Goal: Check status: Check status

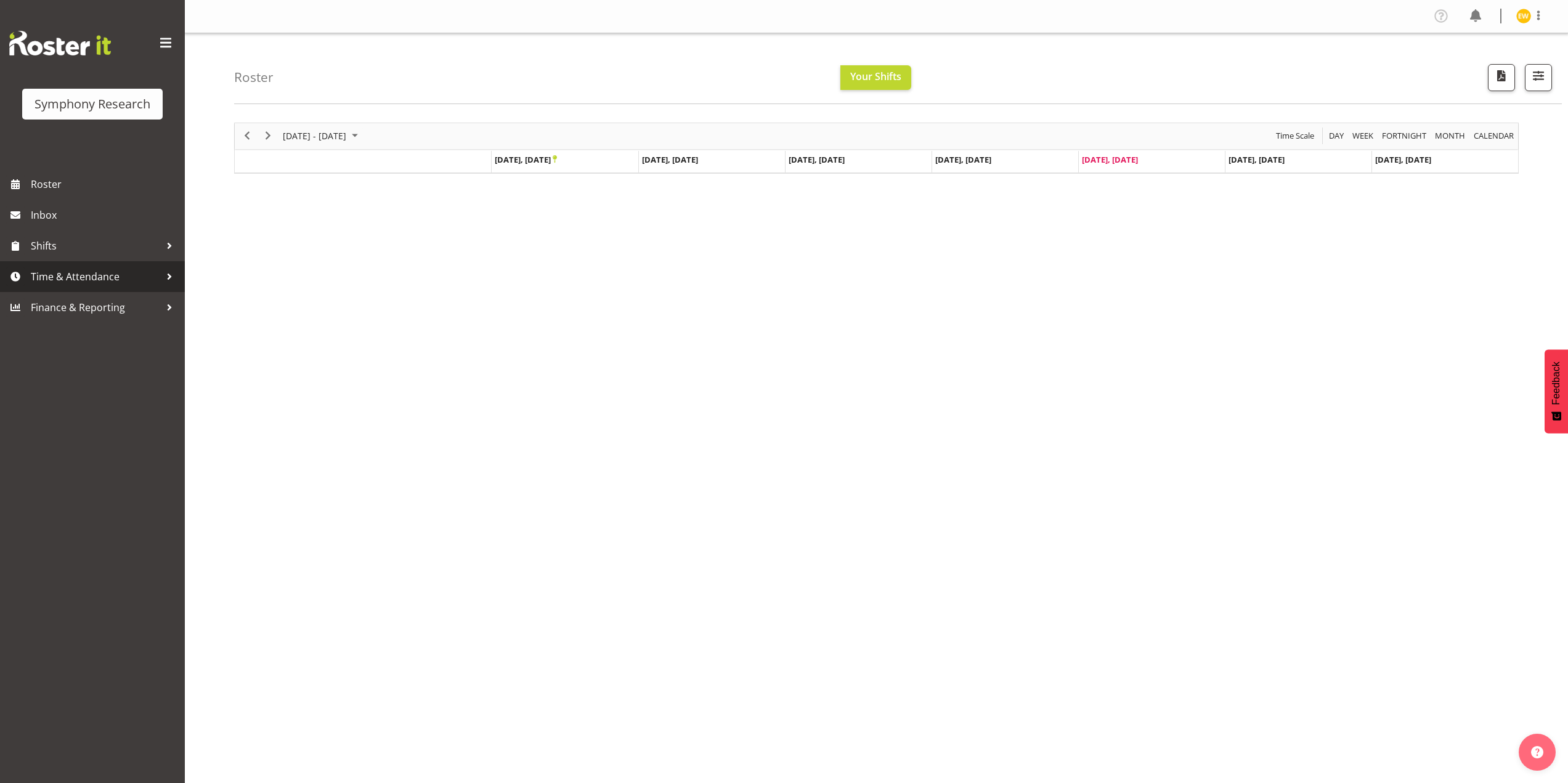
click at [94, 279] on span "Time & Attendance" at bounding box center [95, 277] width 129 height 19
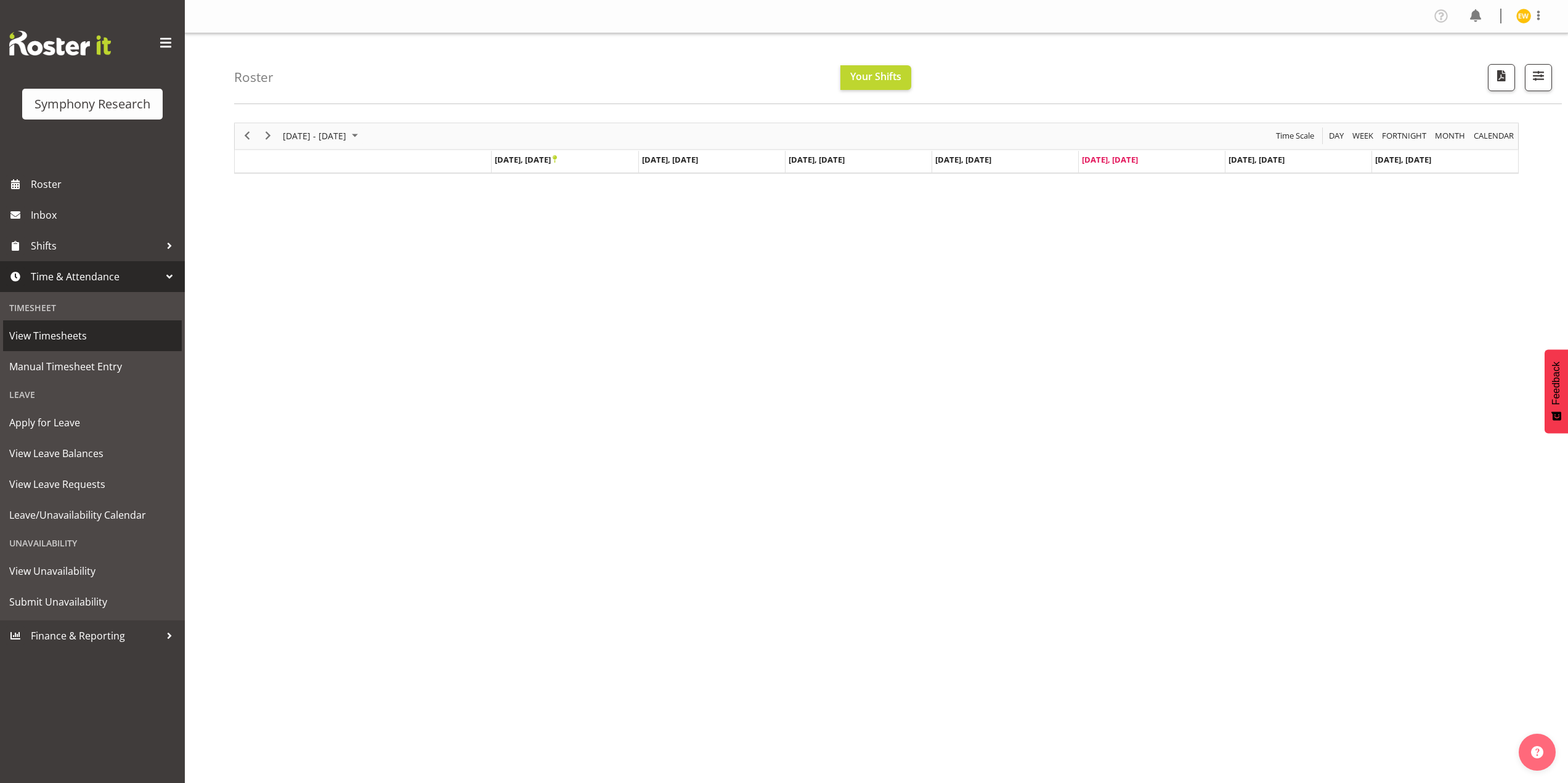
click at [66, 340] on span "View Timesheets" at bounding box center [92, 336] width 167 height 19
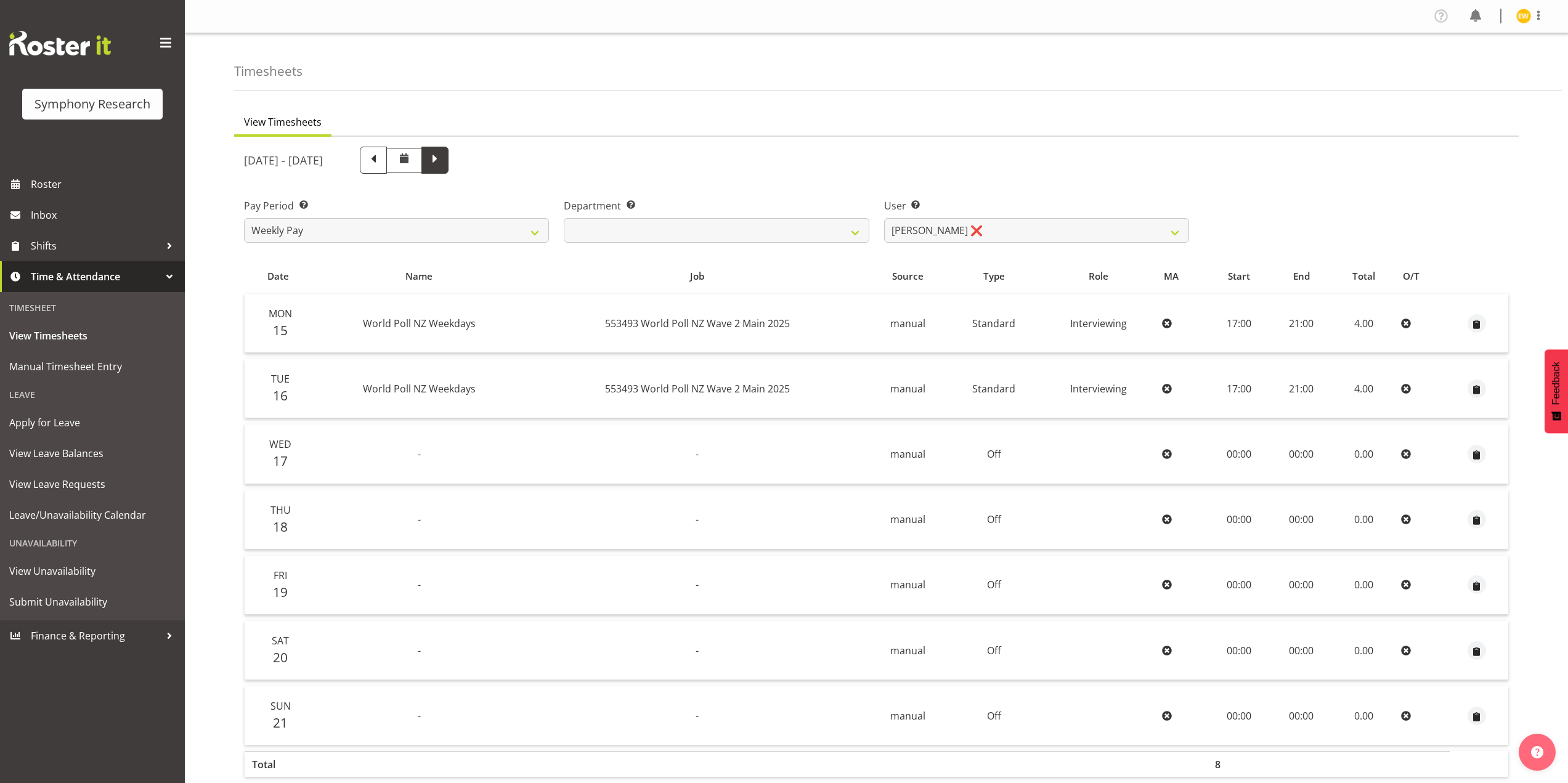
click at [448, 161] on span at bounding box center [435, 160] width 27 height 27
select select
click at [44, 183] on span "Roster" at bounding box center [104, 185] width 148 height 19
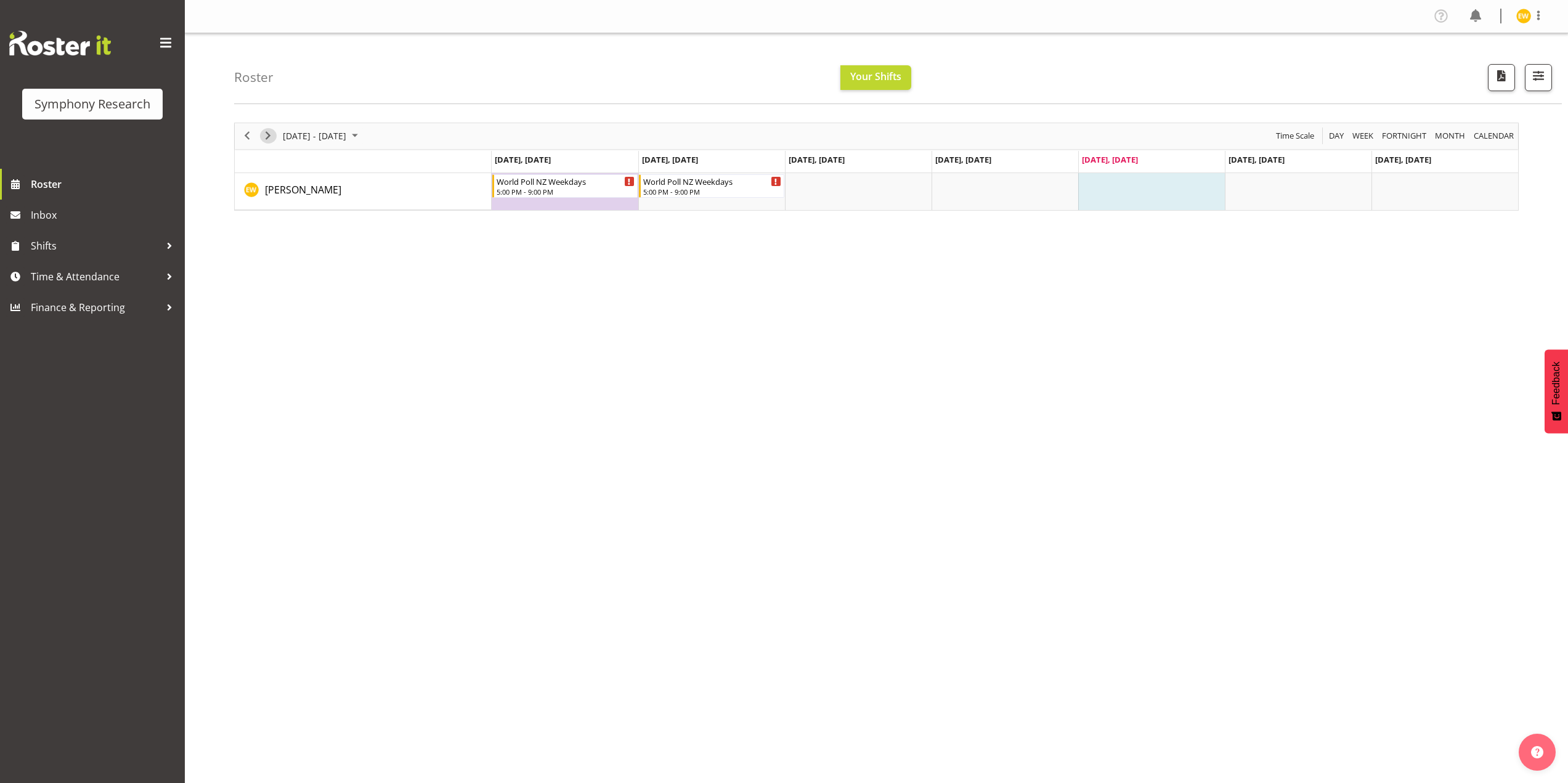
click at [272, 135] on span "Next" at bounding box center [268, 136] width 15 height 16
click at [245, 137] on span "Previous" at bounding box center [246, 136] width 15 height 16
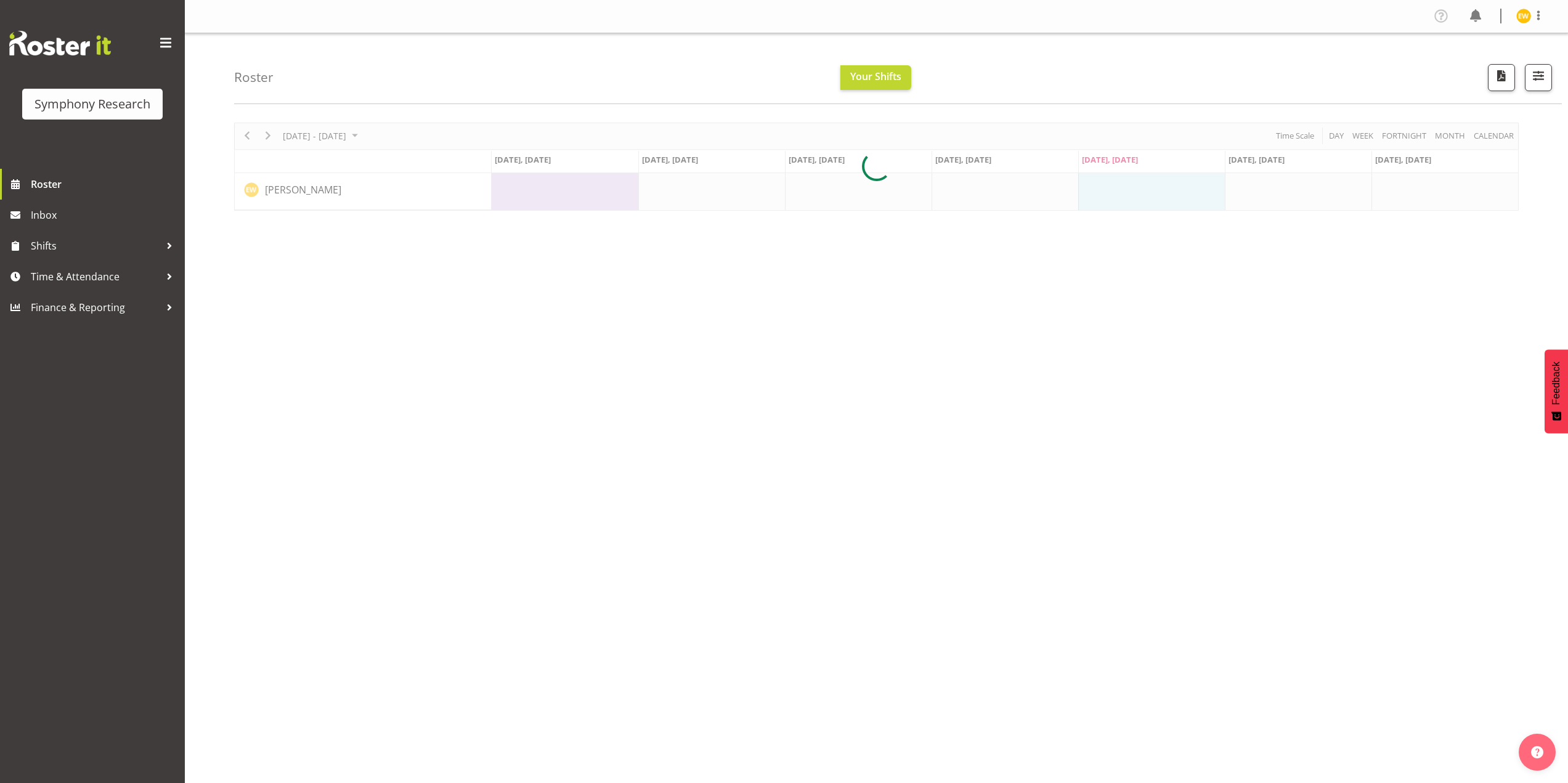
click at [268, 138] on div at bounding box center [876, 167] width 1285 height 88
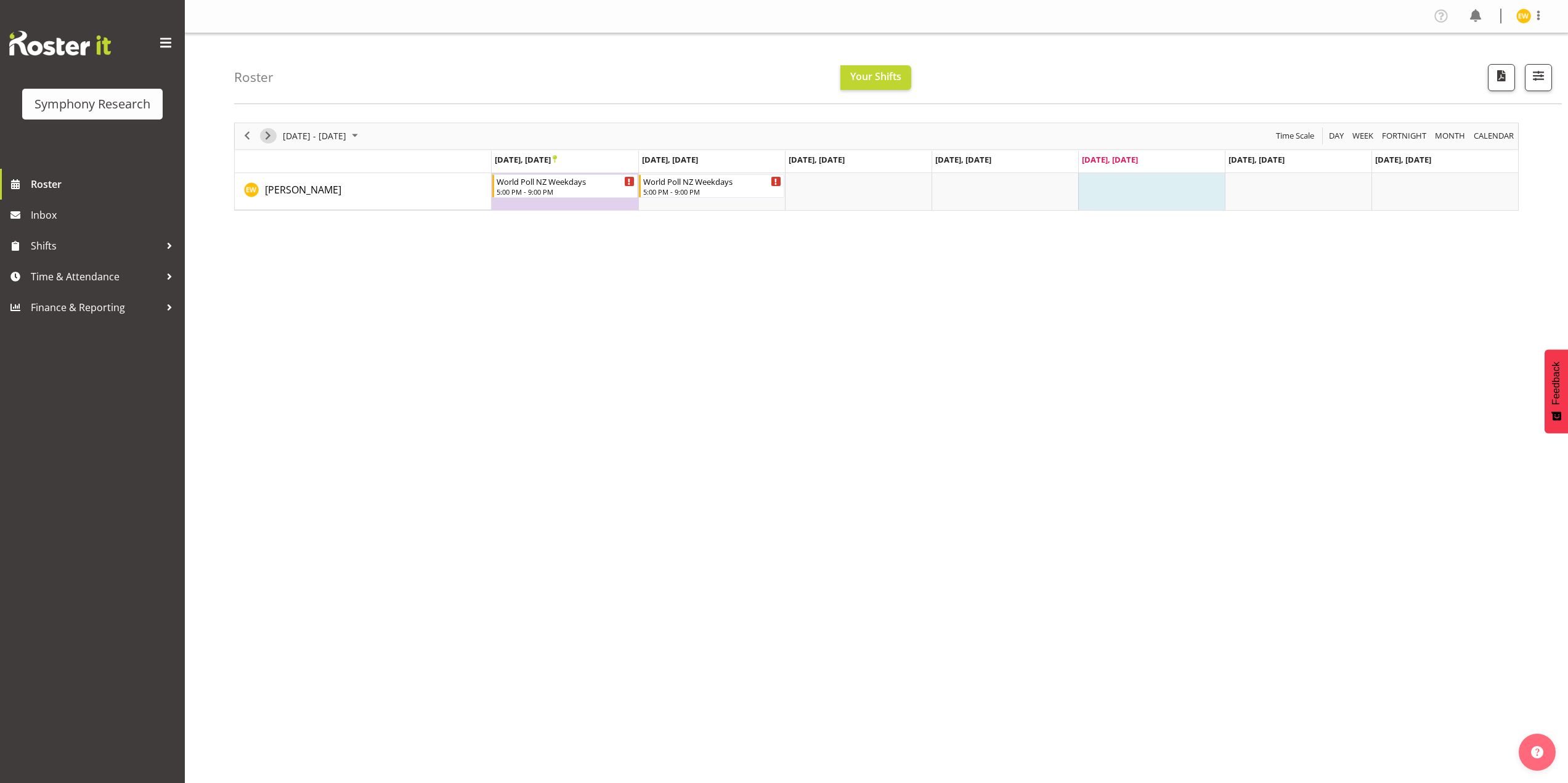
click at [268, 138] on span "Next" at bounding box center [268, 136] width 15 height 16
